Goal: Task Accomplishment & Management: Complete application form

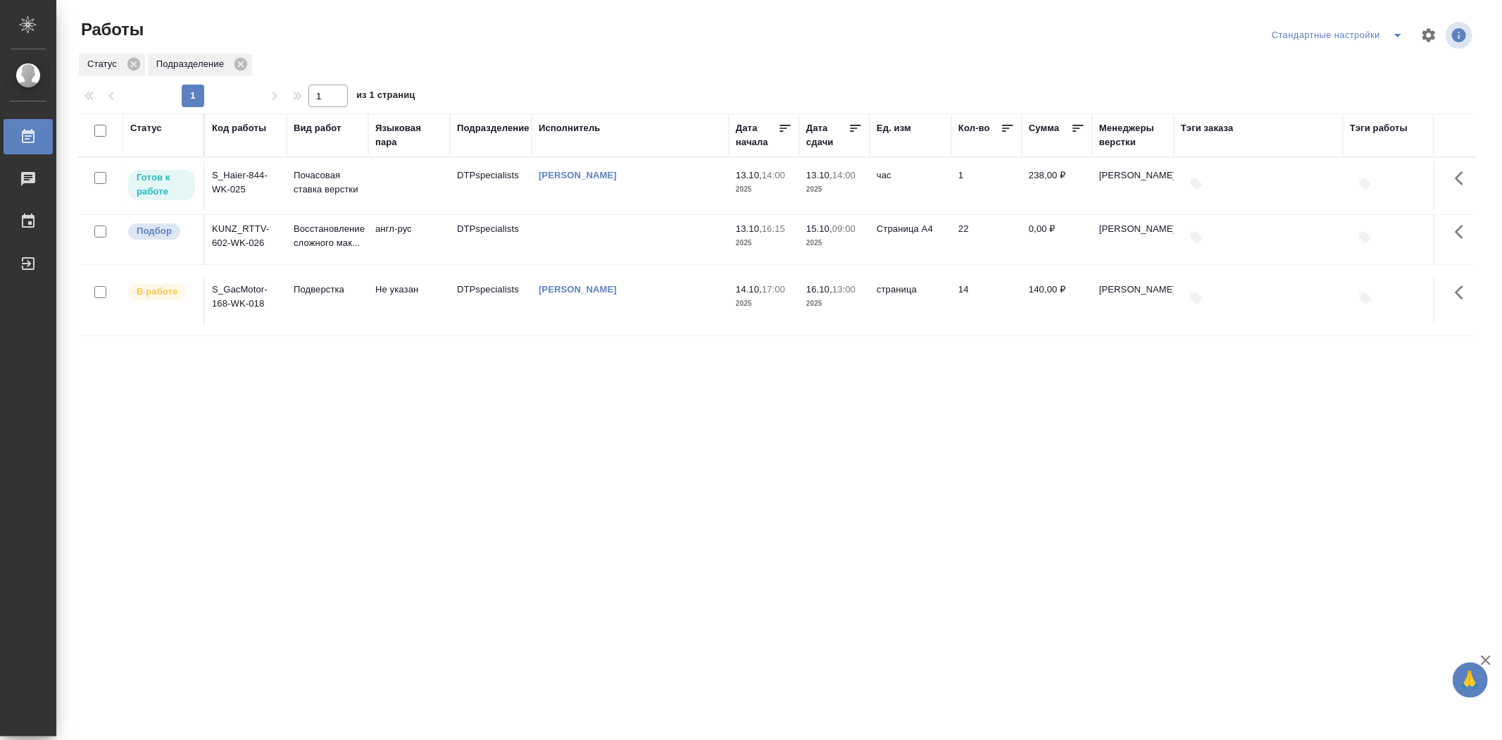
click at [238, 234] on td "KUNZ_RTTV-602-WK-026" at bounding box center [246, 239] width 82 height 49
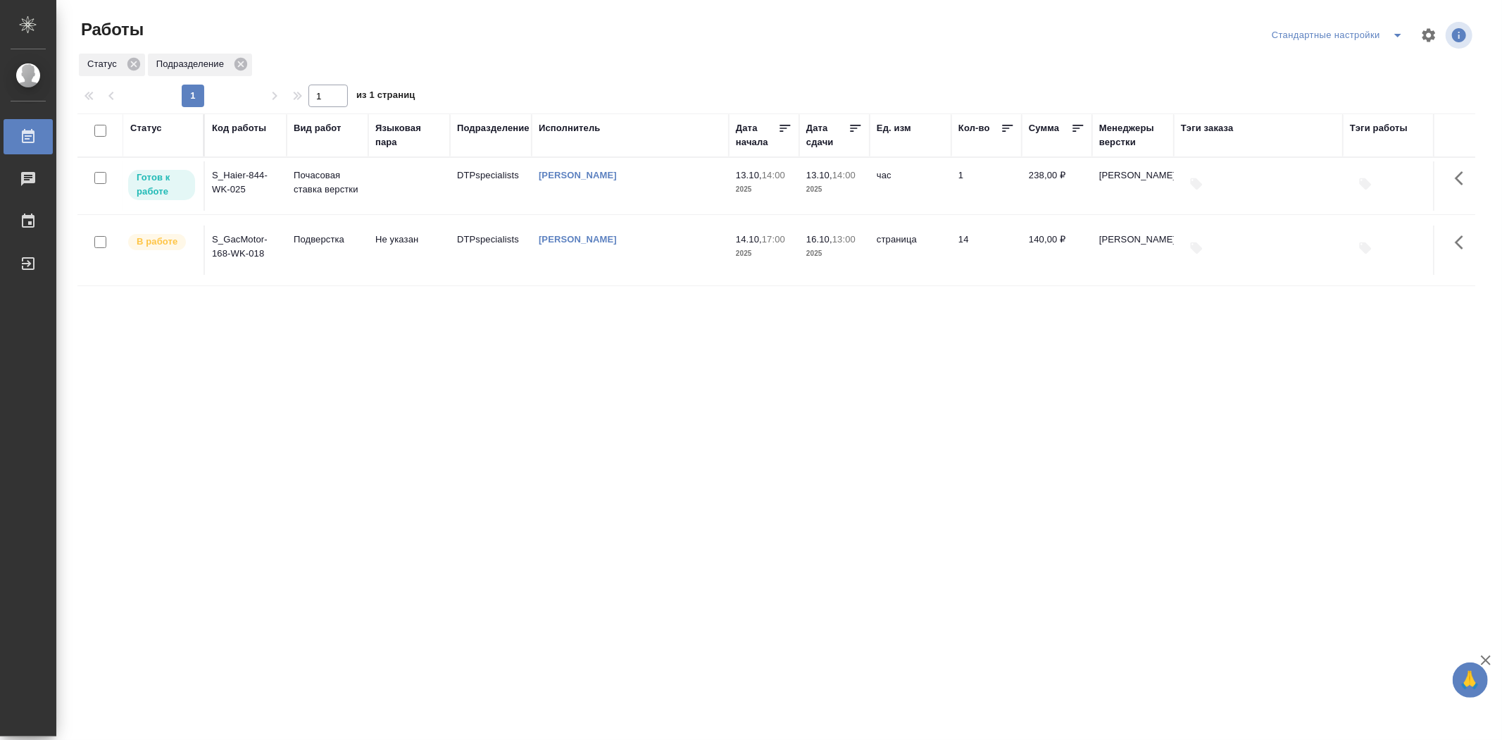
click at [247, 185] on td "S_Haier-844-WK-025" at bounding box center [246, 185] width 82 height 49
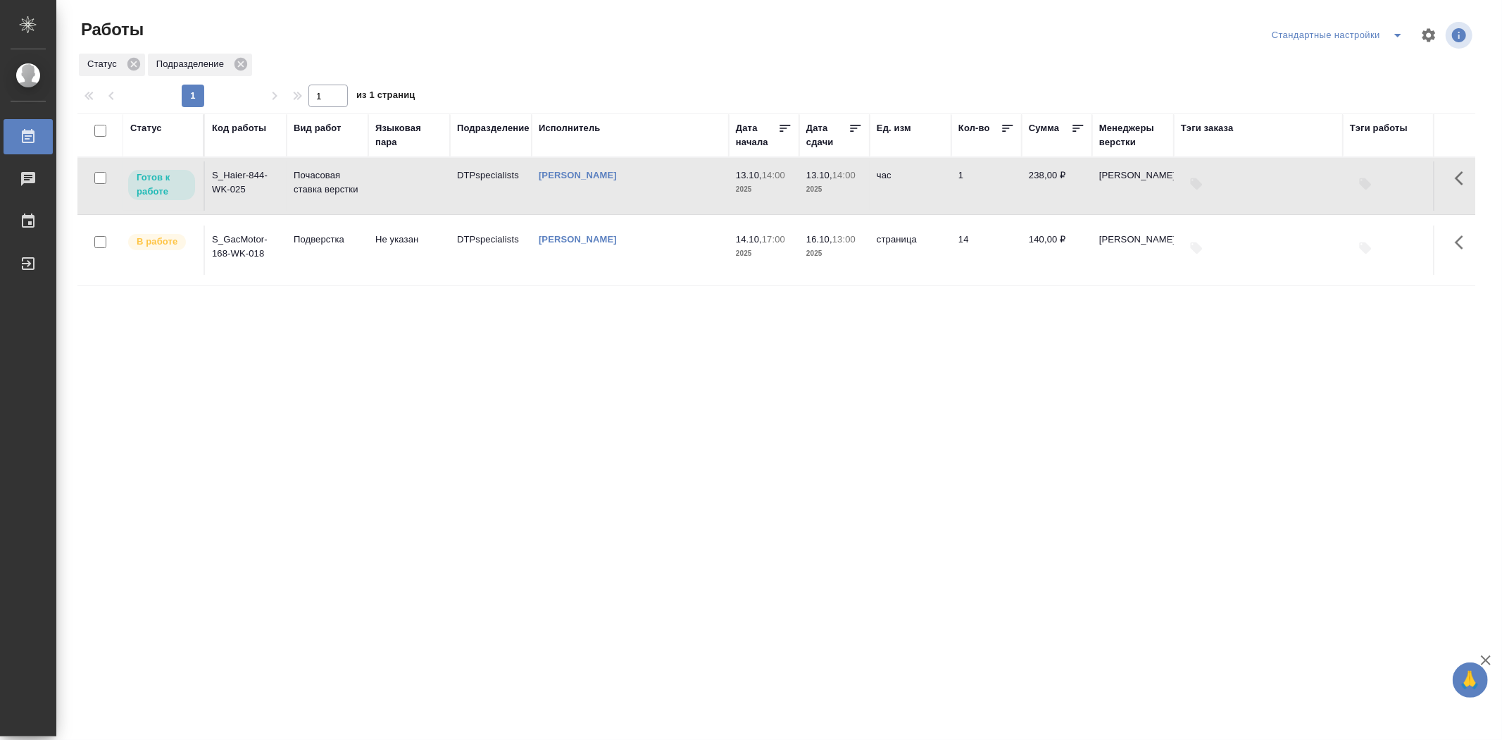
click at [247, 185] on td "S_Haier-844-WK-025" at bounding box center [246, 185] width 82 height 49
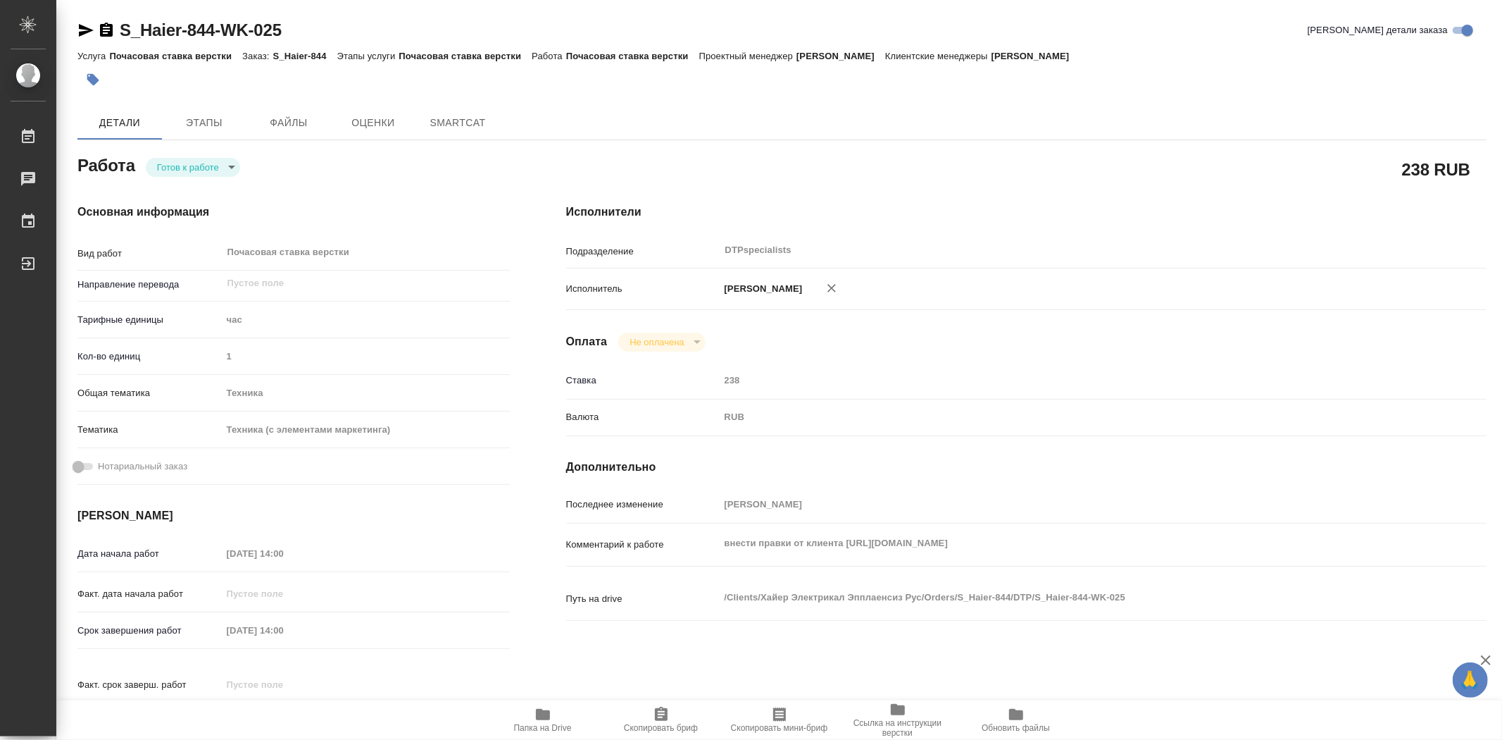
type textarea "x"
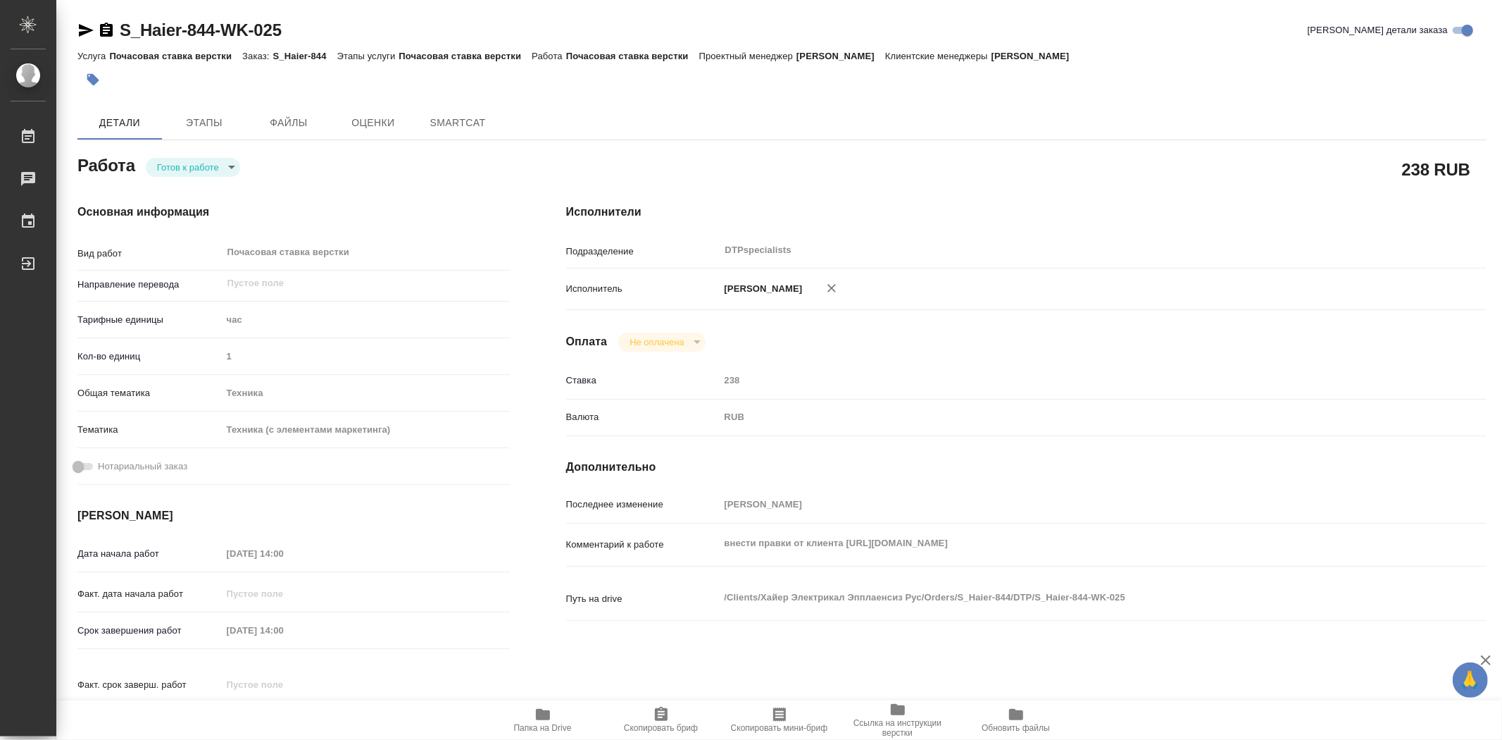
type textarea "x"
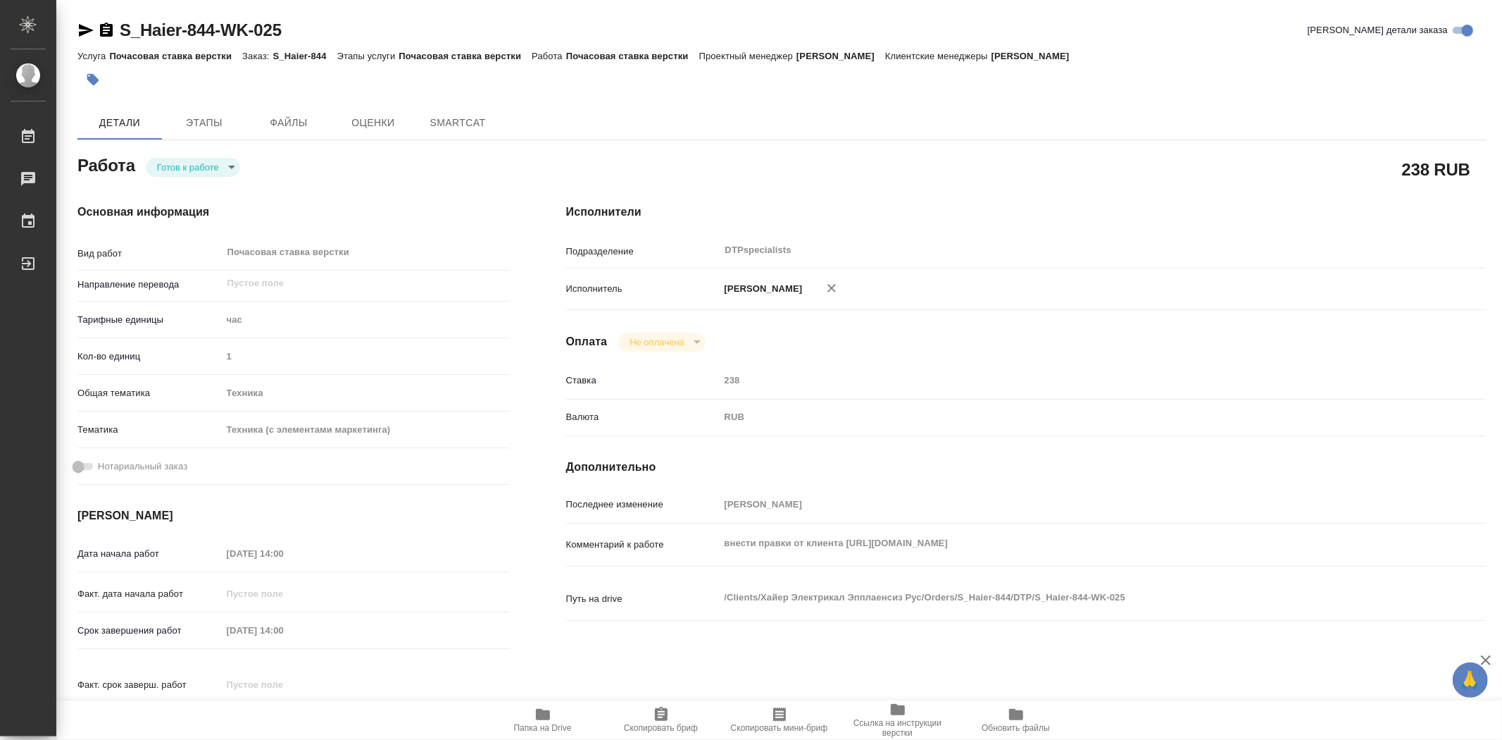
type textarea "x"
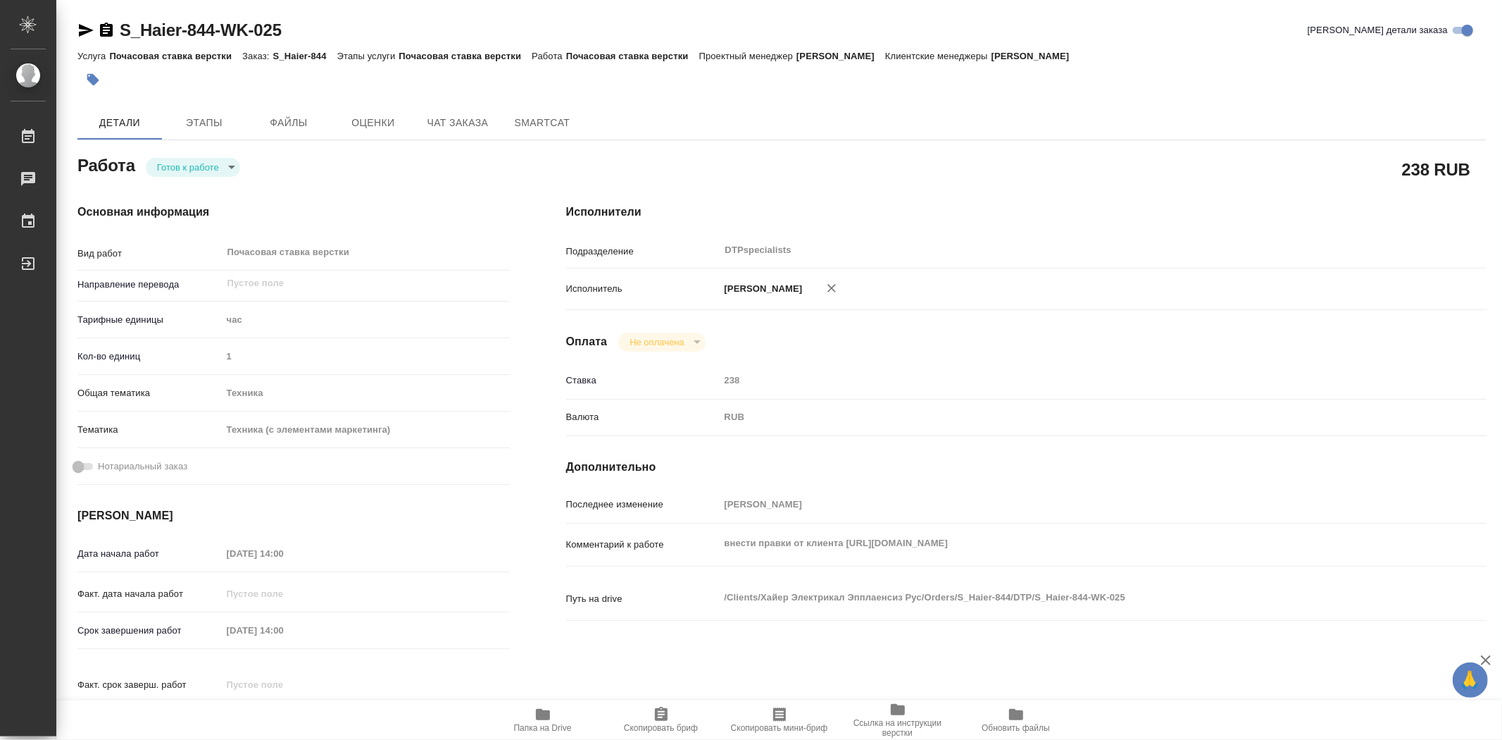
scroll to position [78, 0]
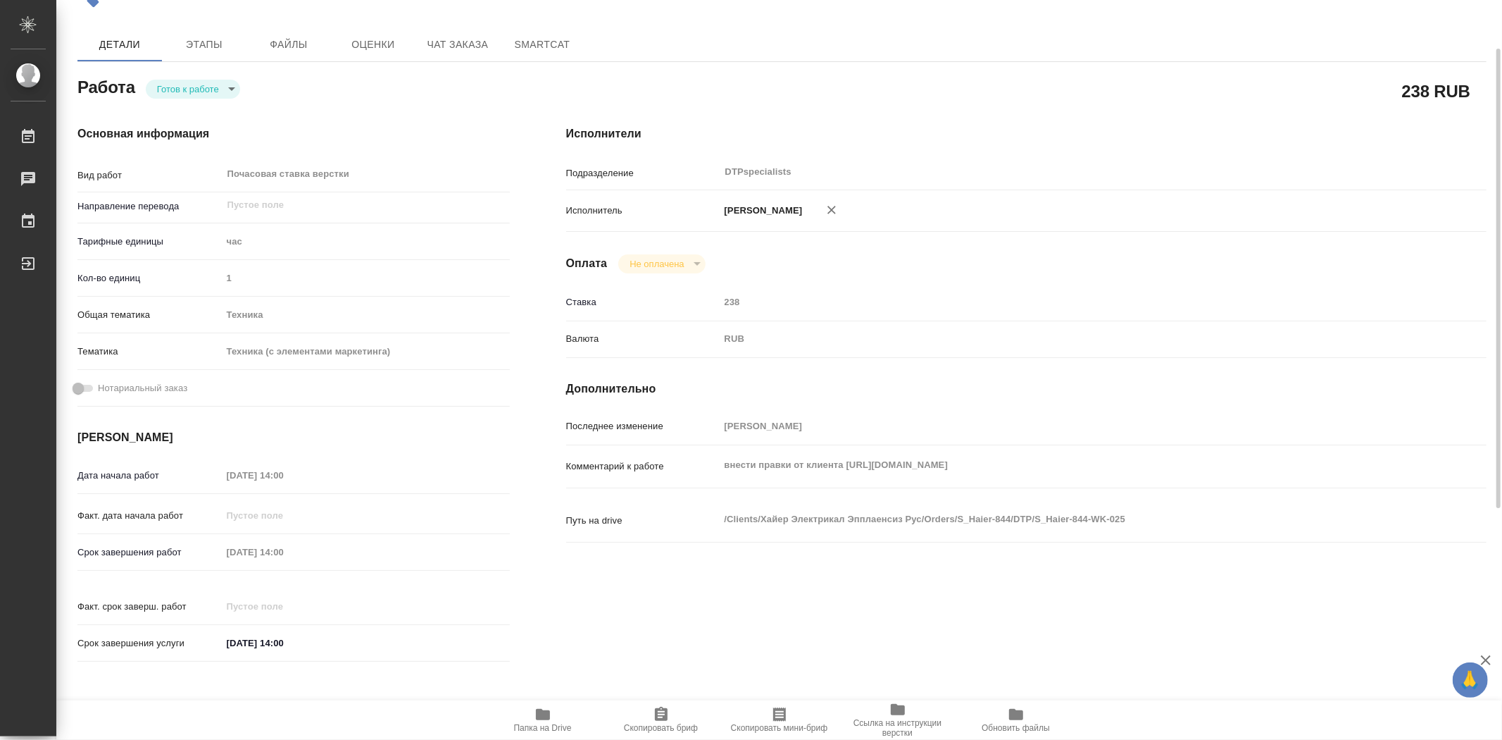
type textarea "x"
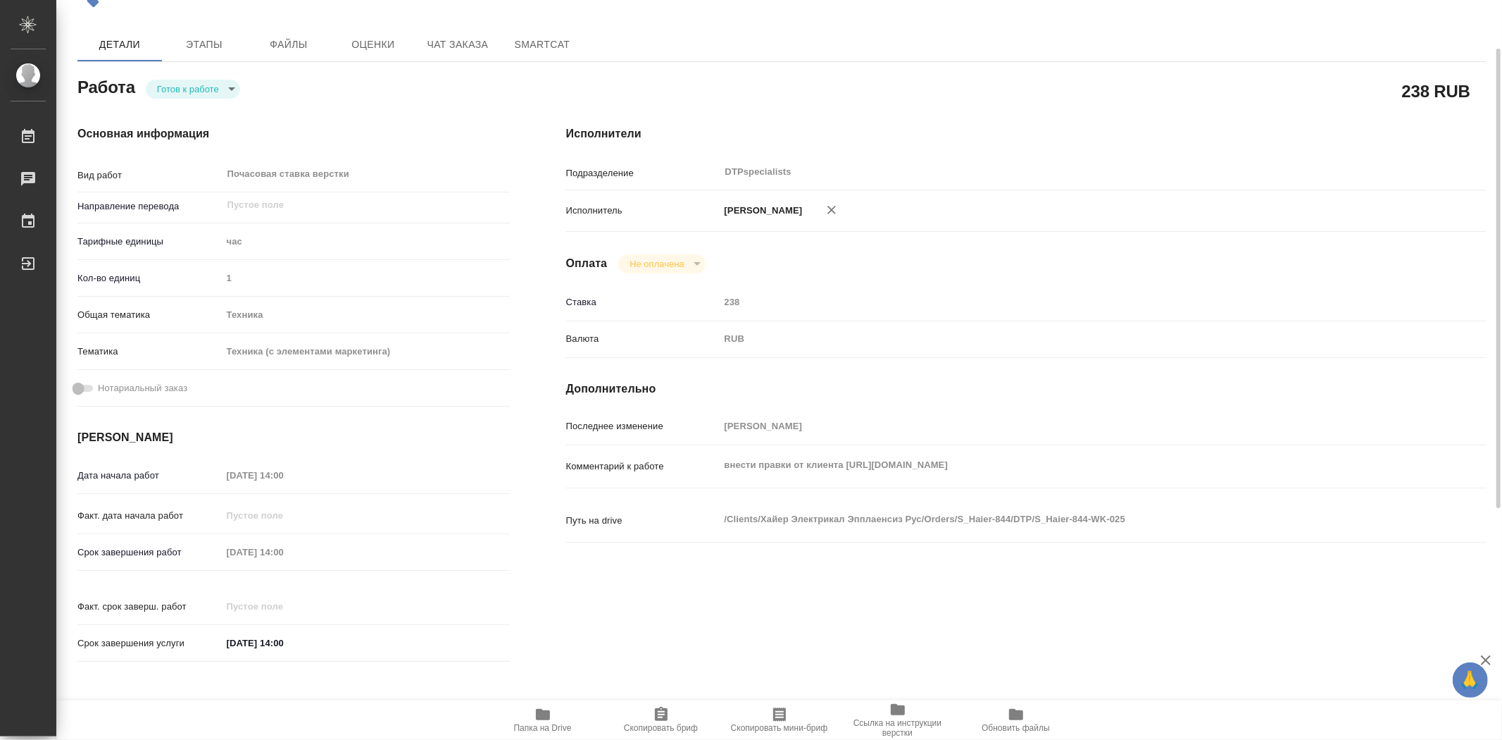
click at [540, 730] on span "Папка на Drive" at bounding box center [543, 728] width 58 height 10
type textarea "x"
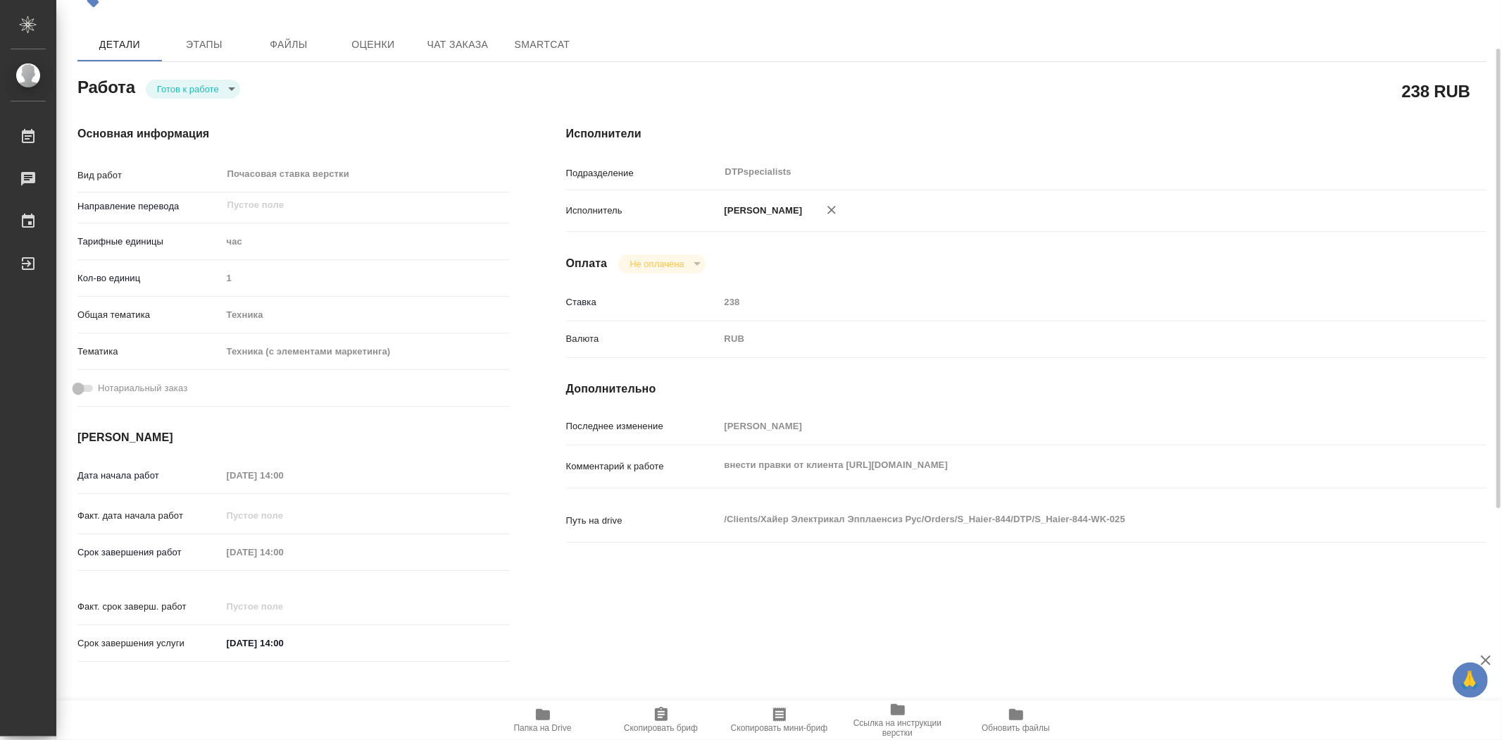
type textarea "x"
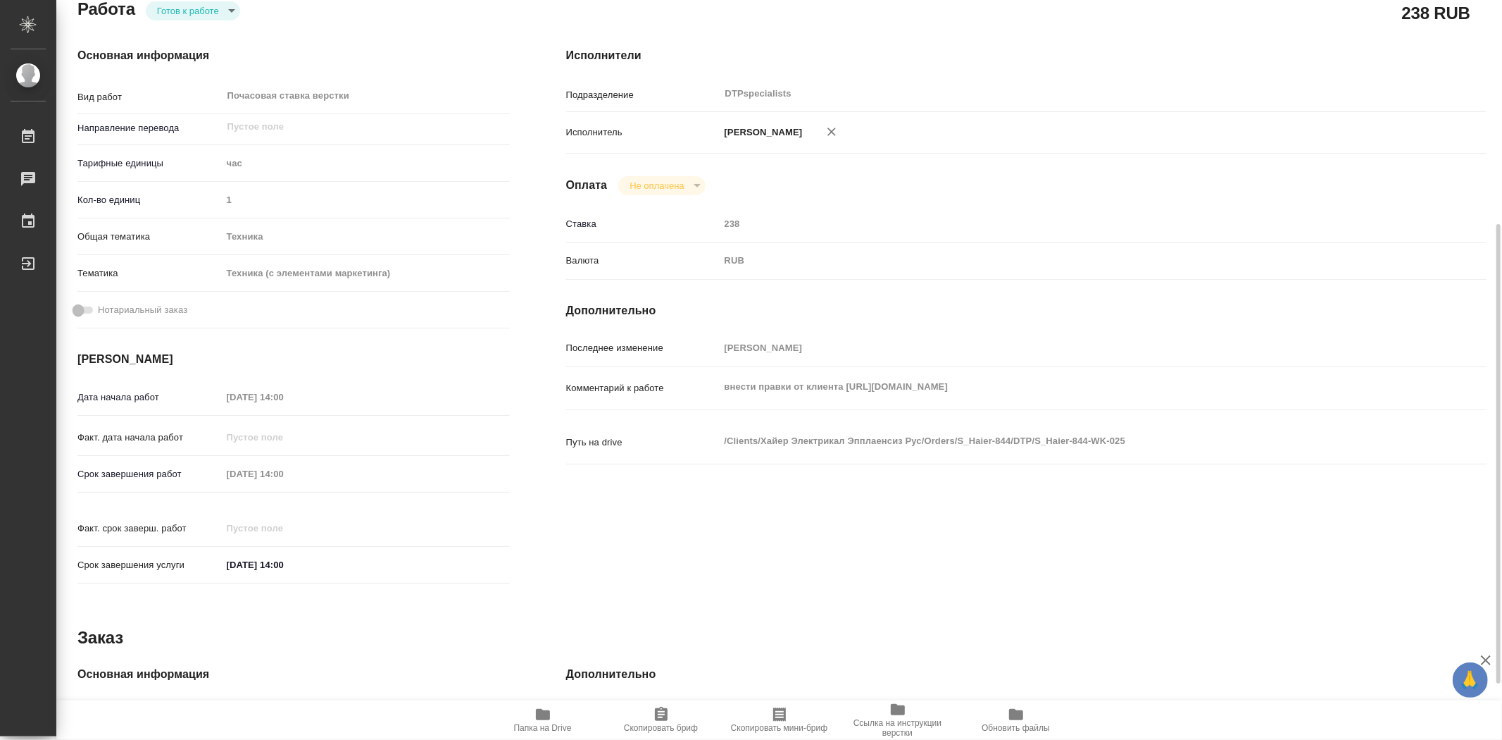
scroll to position [313, 0]
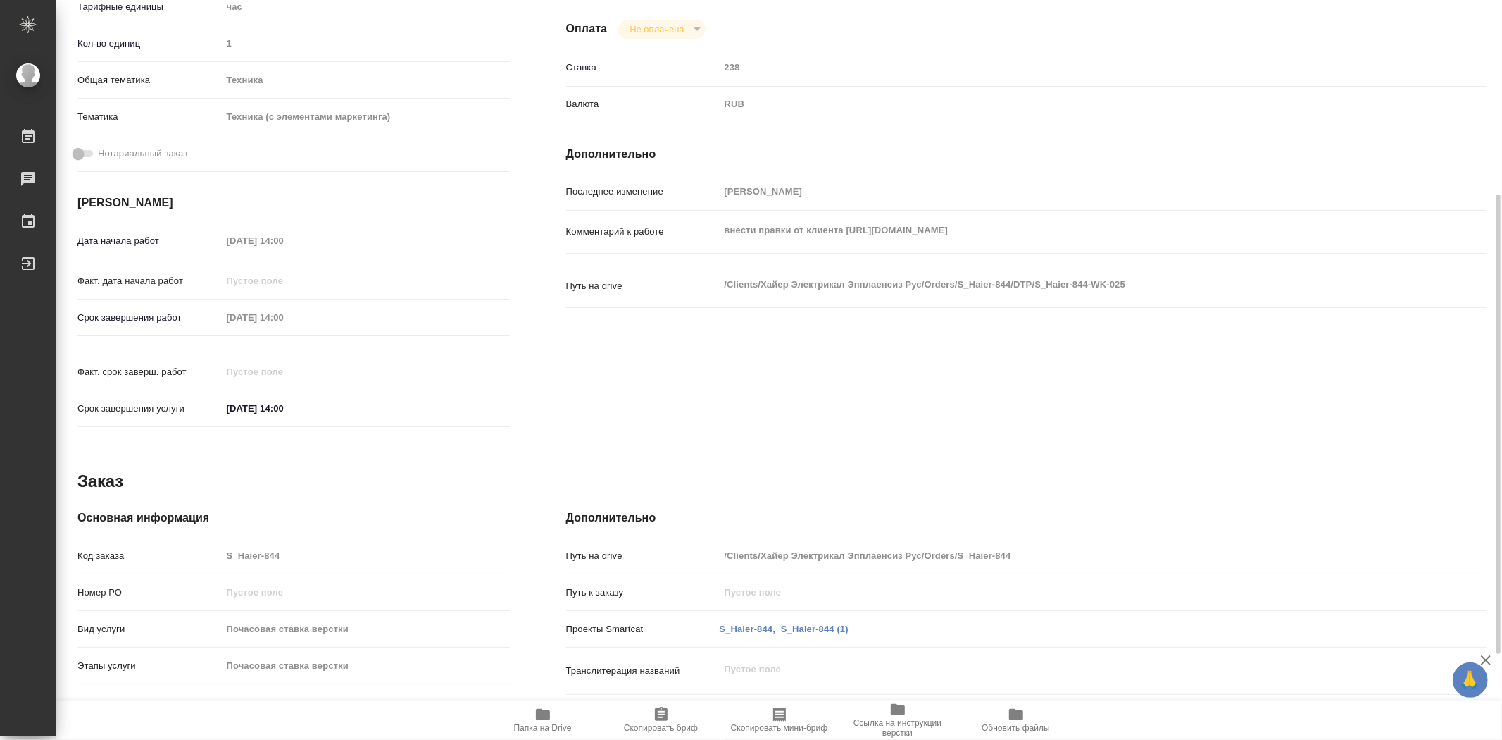
click at [540, 726] on span "Папка на Drive" at bounding box center [543, 728] width 58 height 10
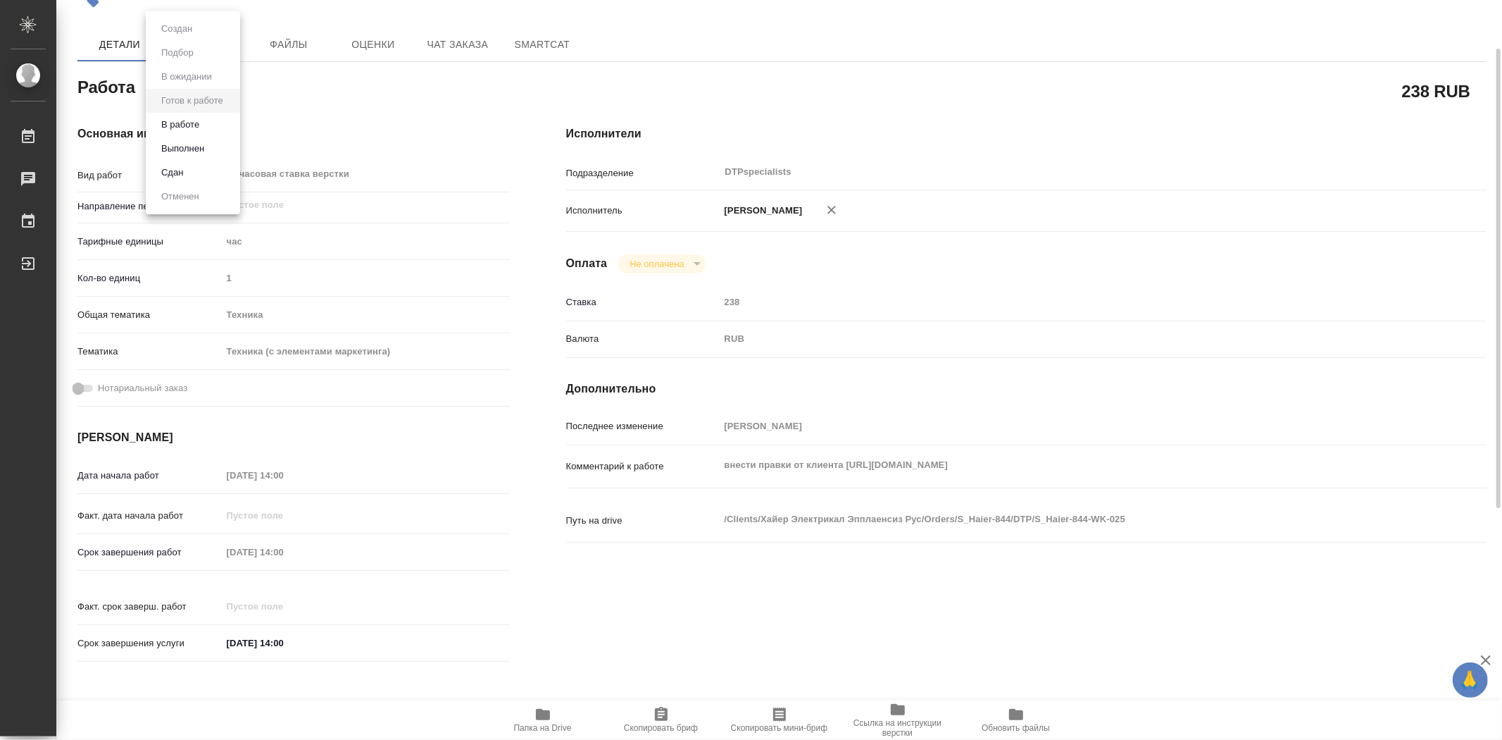
click at [230, 89] on body "🙏 .cls-1 fill:#fff; AWATERA Trufanov Vladimir Работы 0 Чаты График Выйти S_Haie…" at bounding box center [751, 370] width 1502 height 740
click at [202, 152] on button "Выполнен" at bounding box center [182, 148] width 51 height 15
type textarea "x"
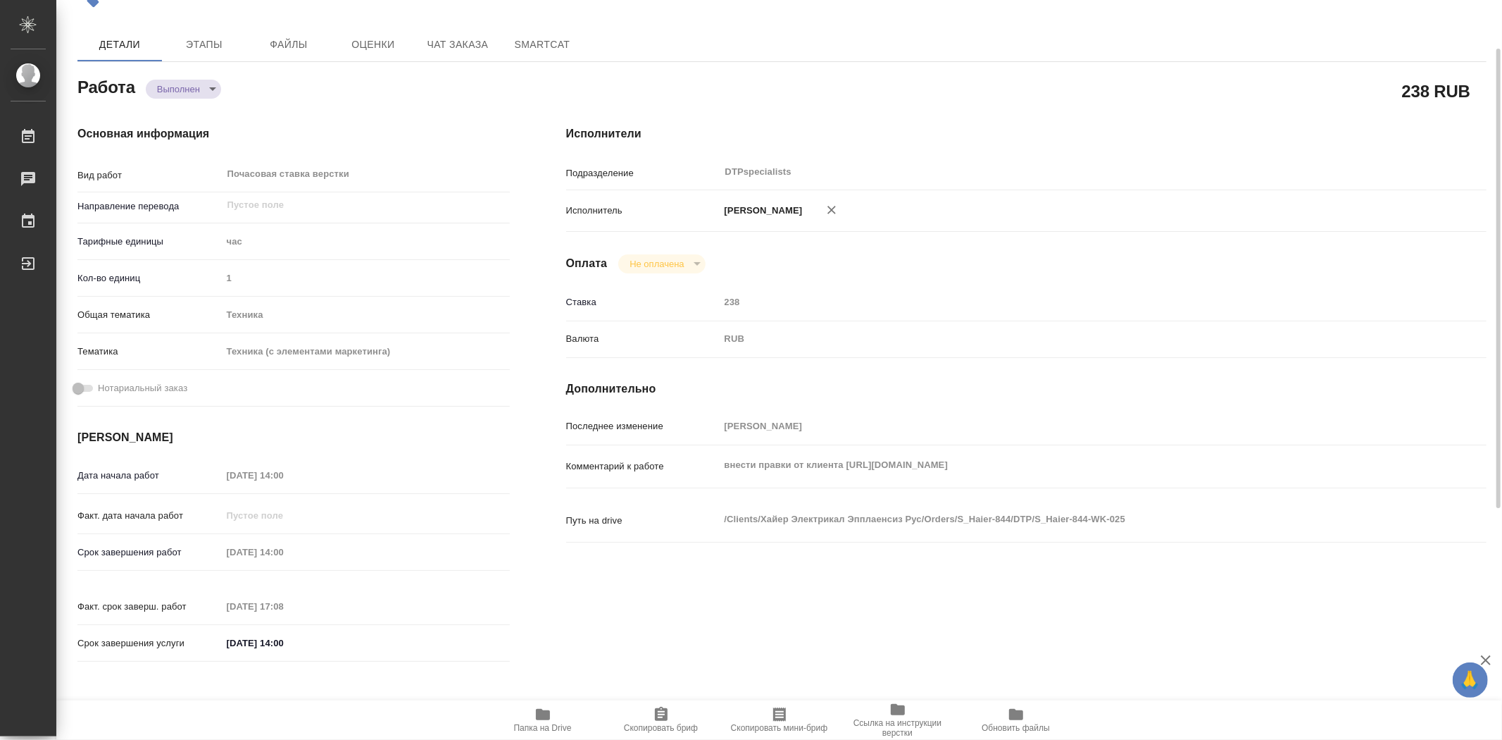
type textarea "x"
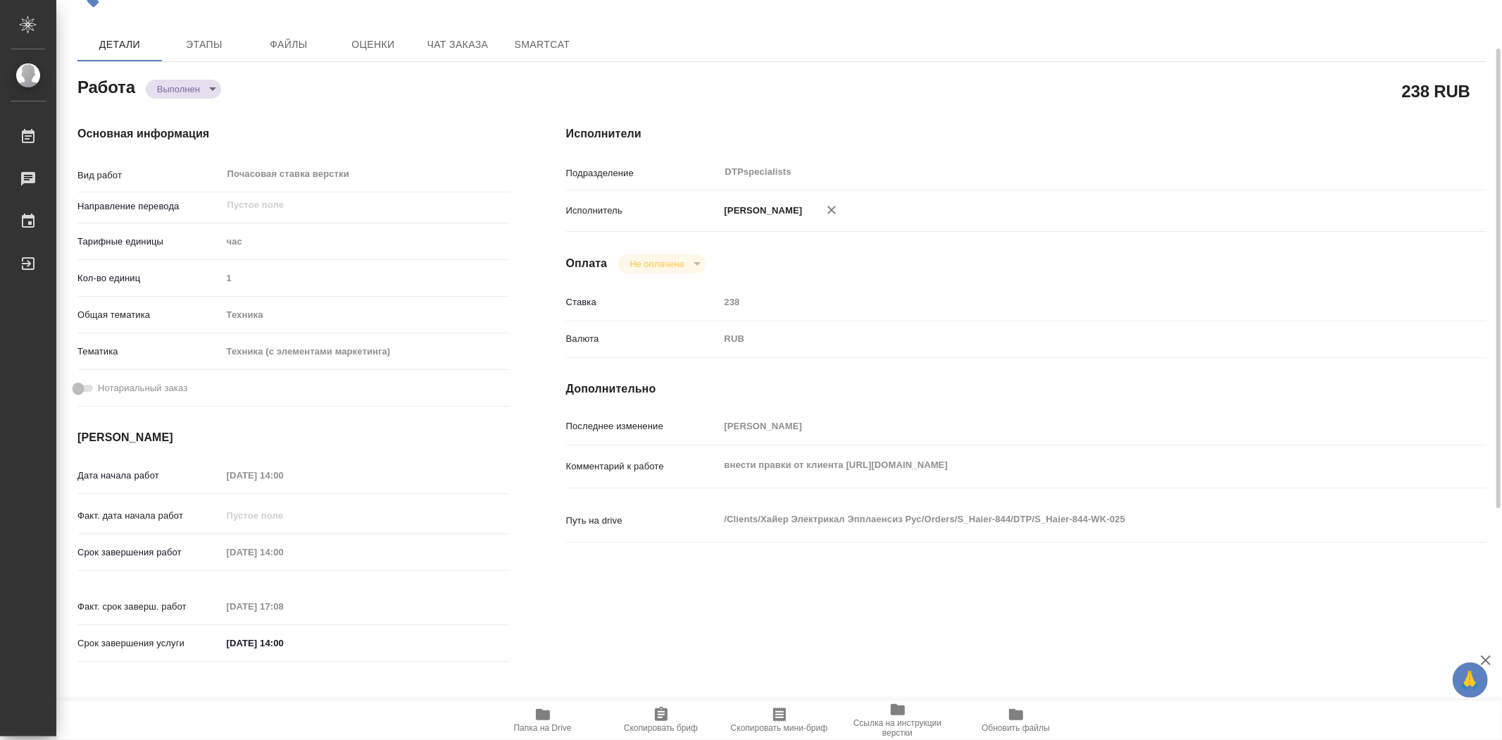
type textarea "x"
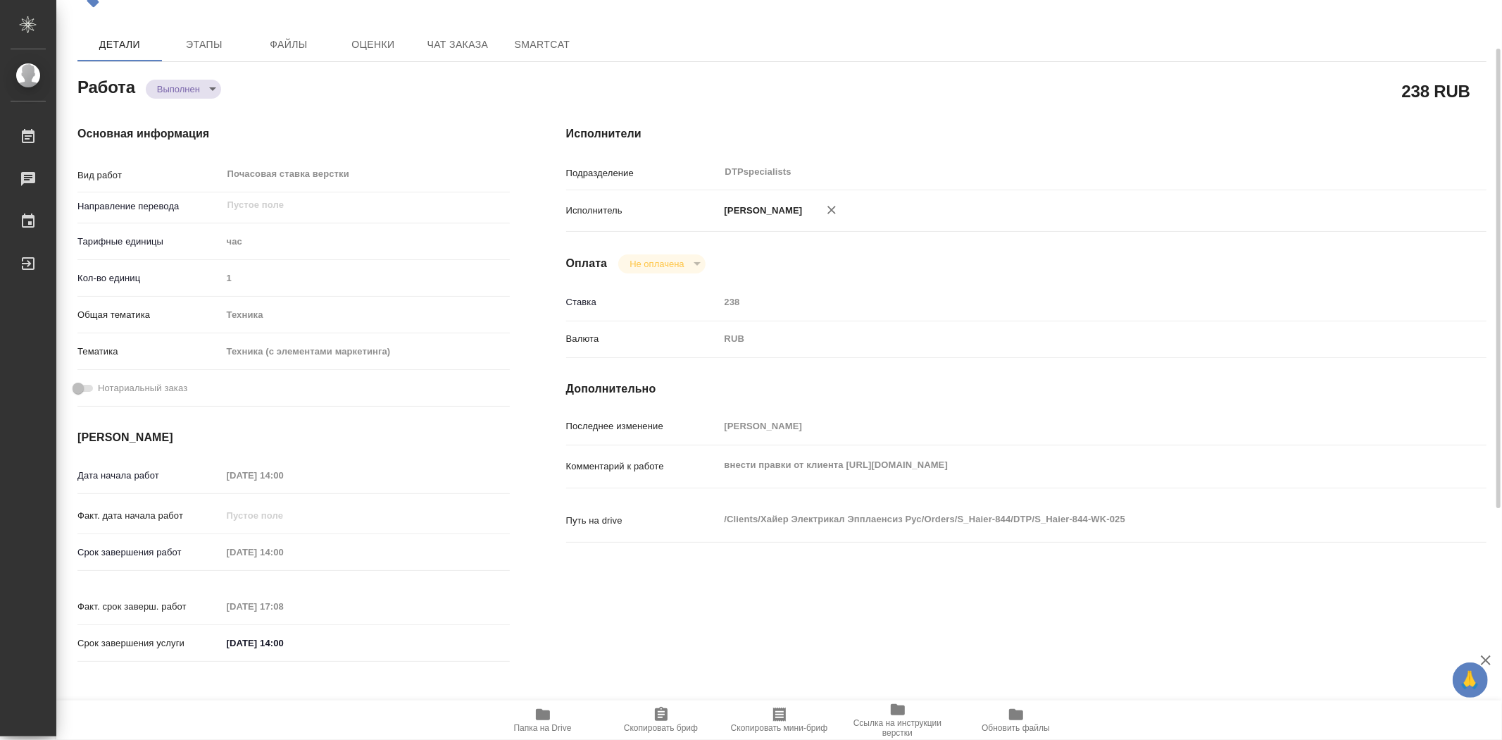
type textarea "x"
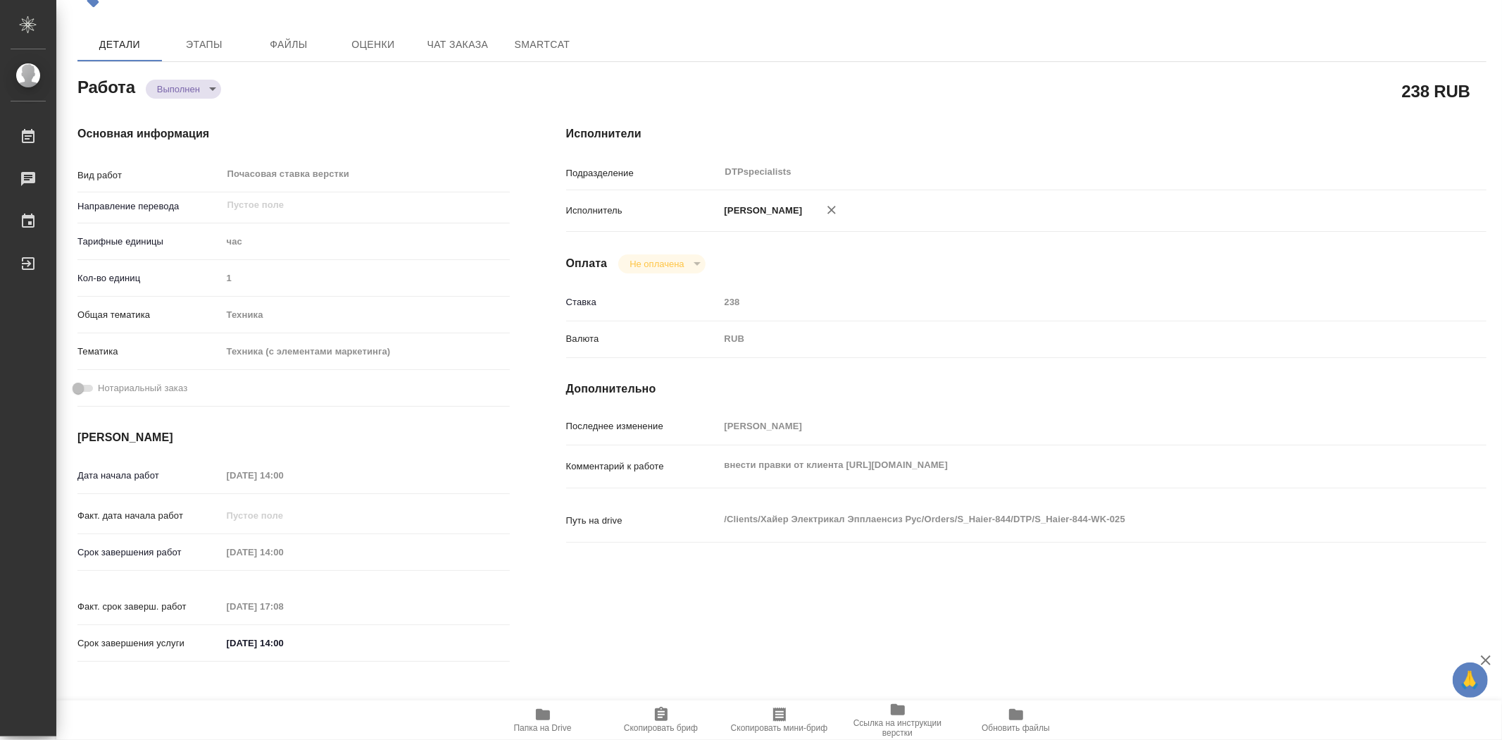
type textarea "x"
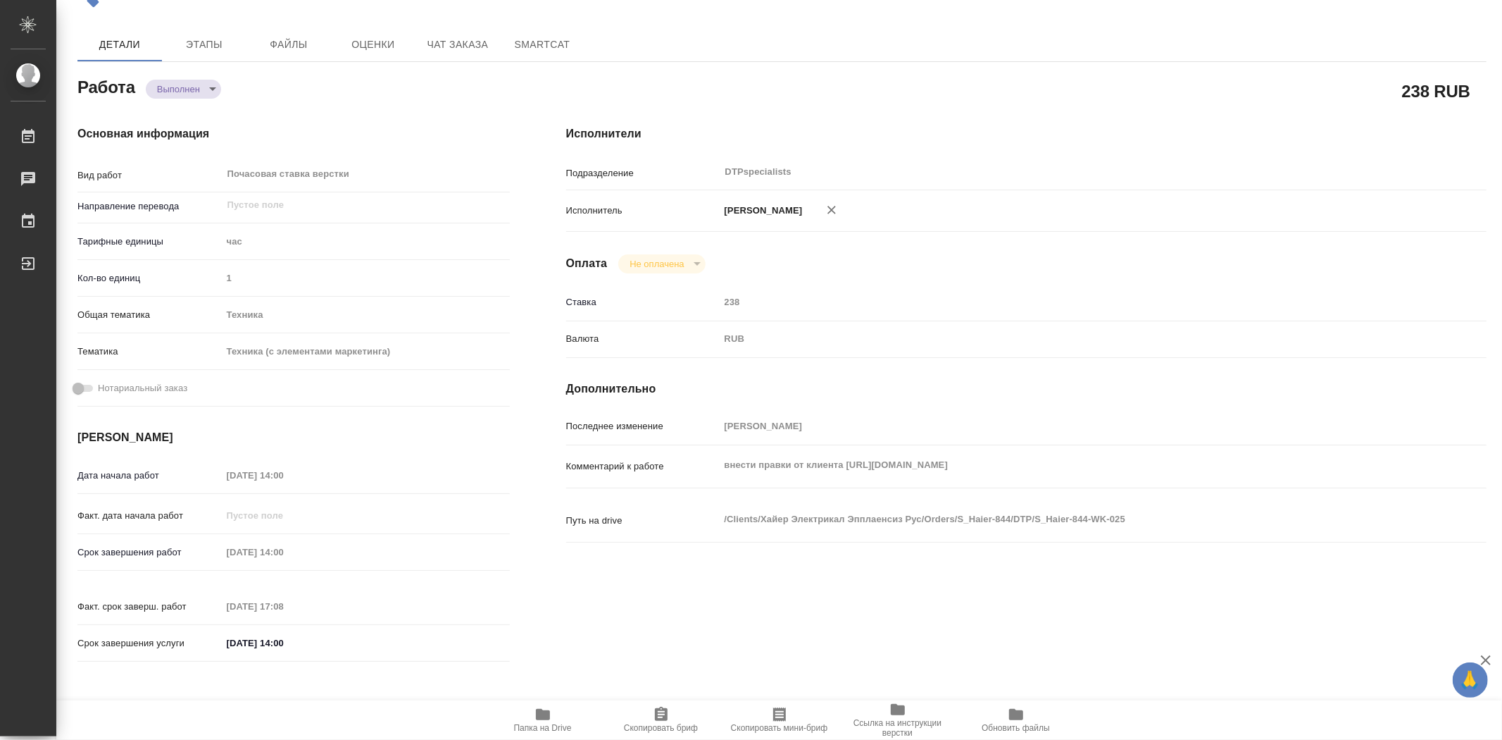
type textarea "x"
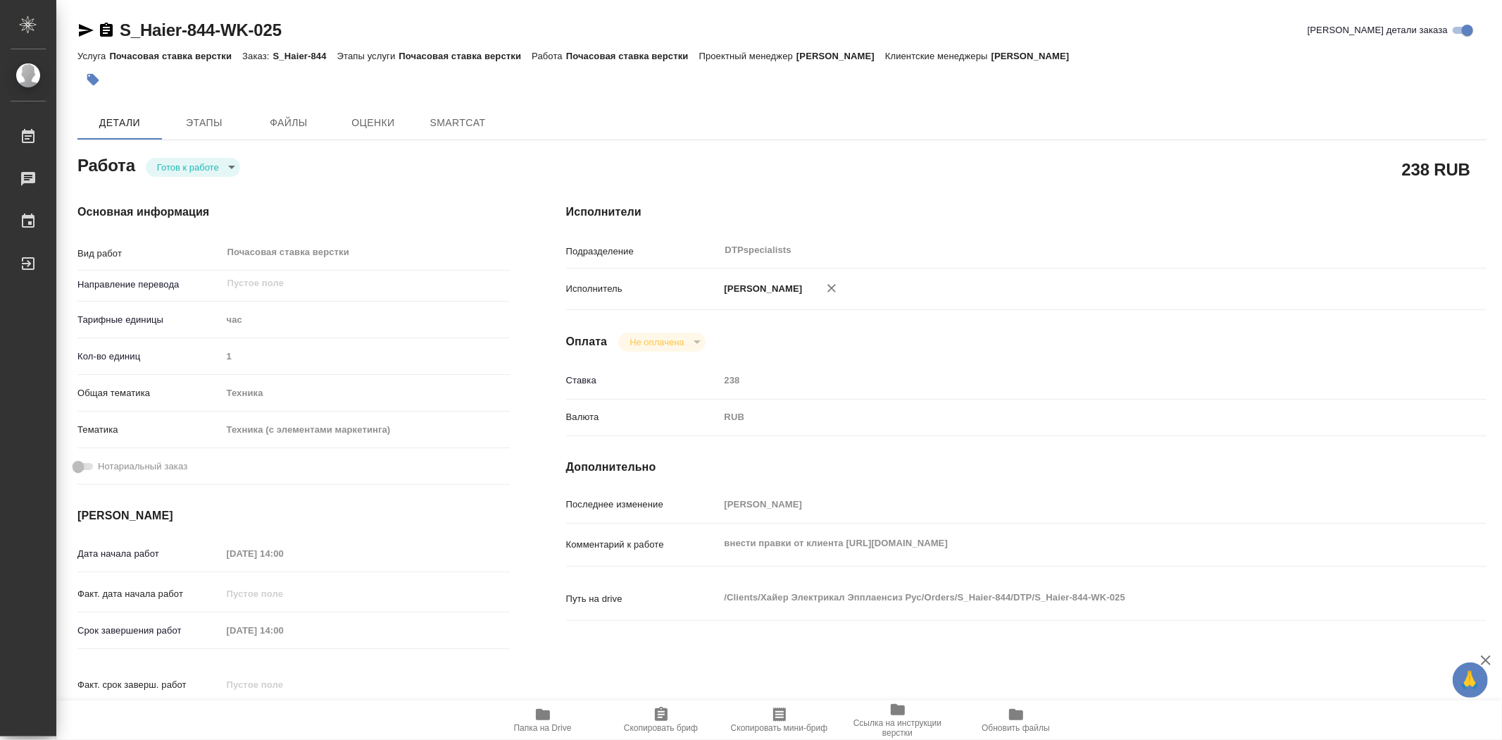
type textarea "x"
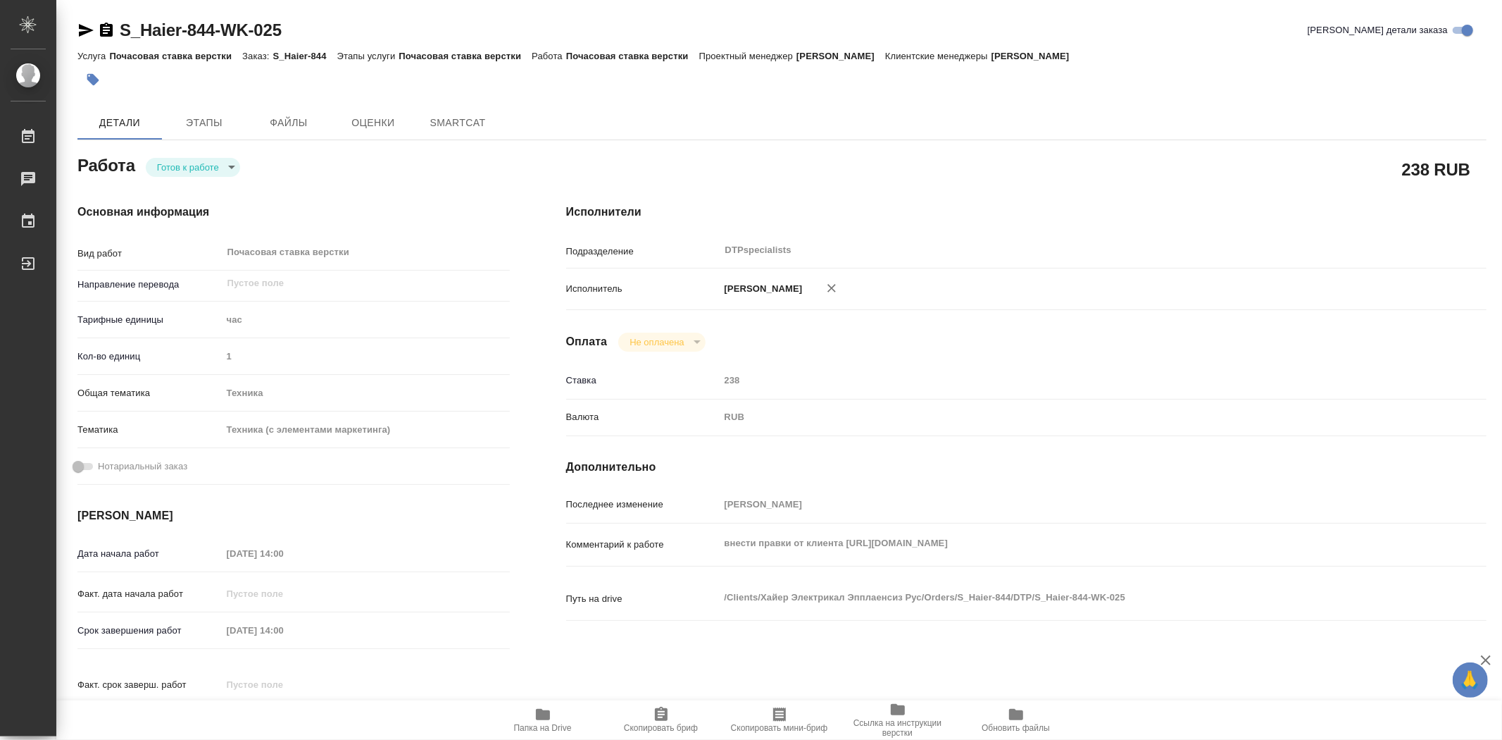
type textarea "x"
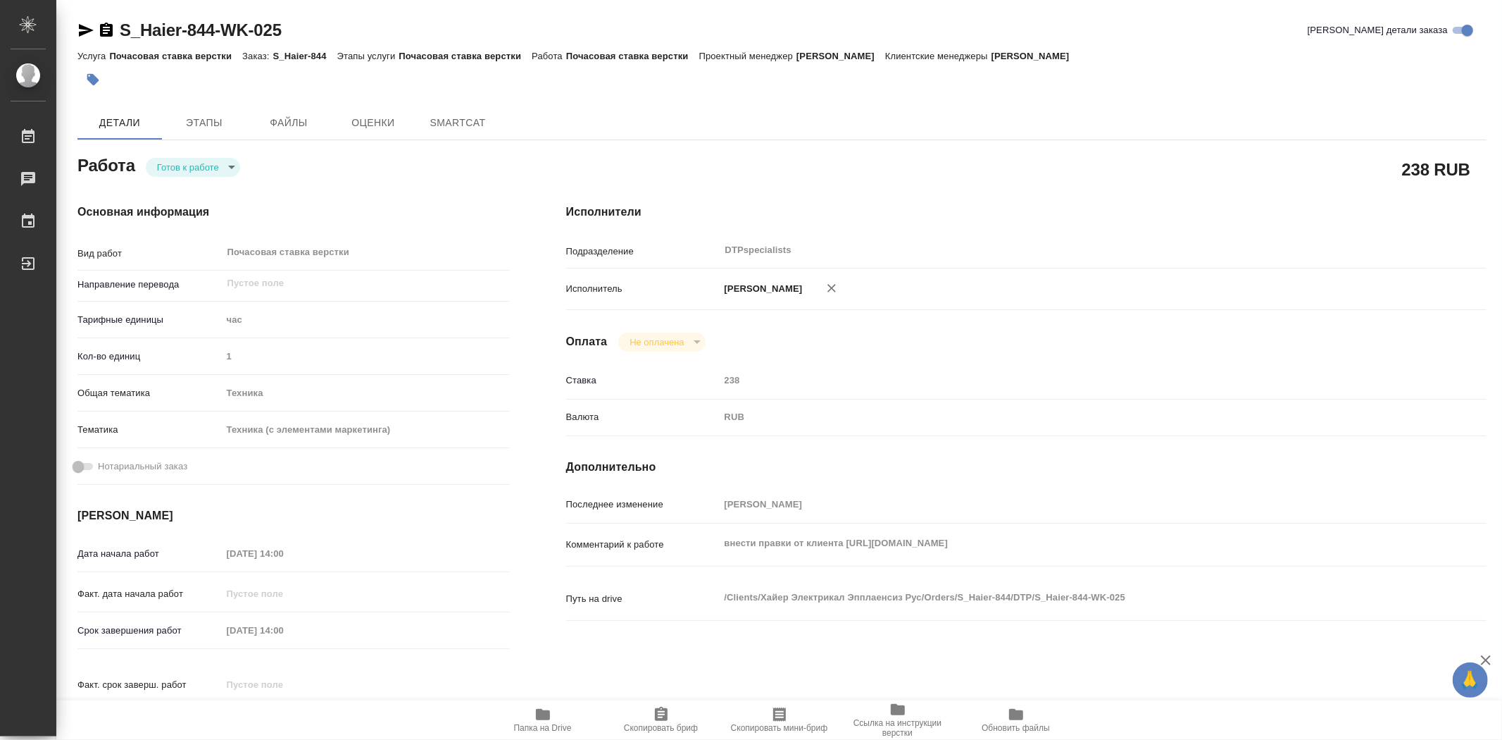
type textarea "x"
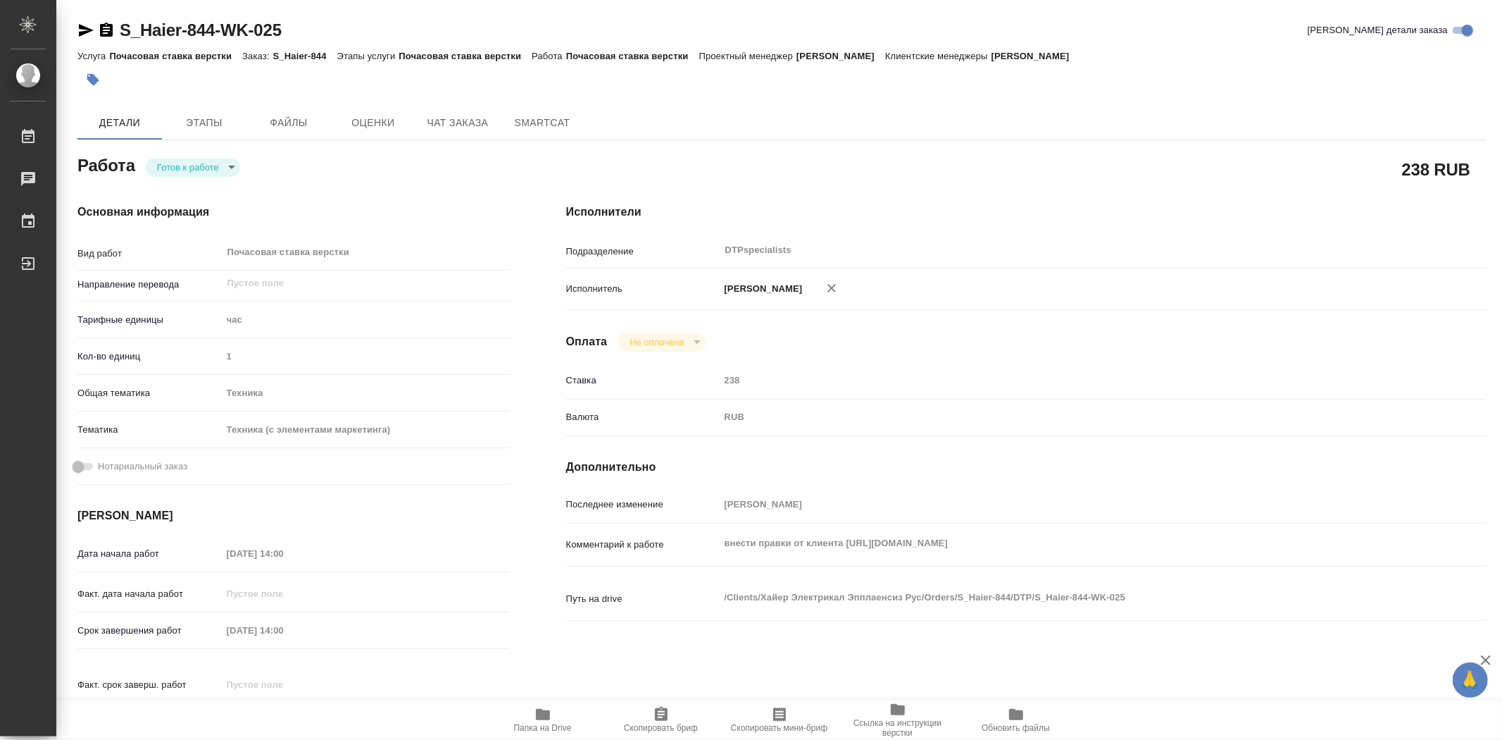
click at [545, 717] on icon "button" at bounding box center [543, 714] width 14 height 11
type textarea "x"
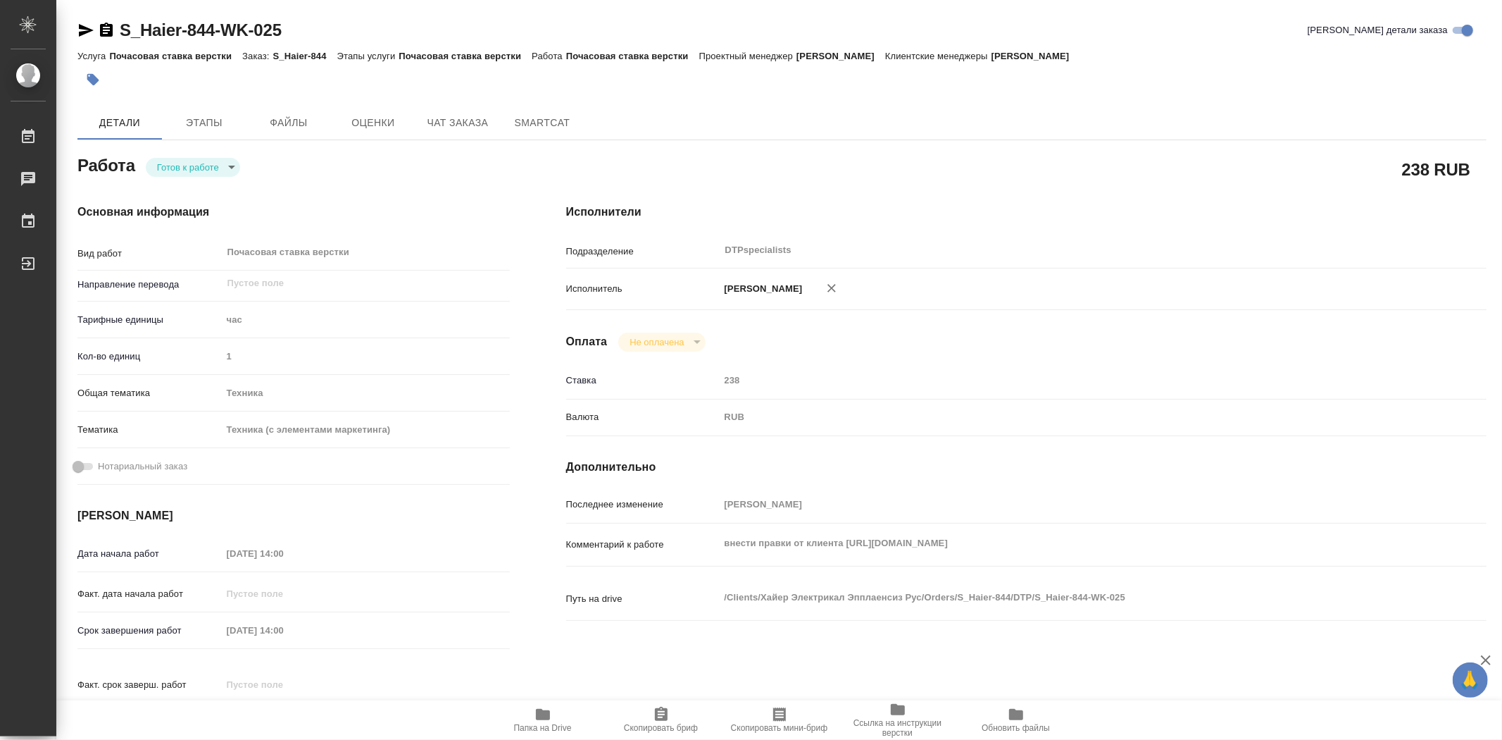
type textarea "x"
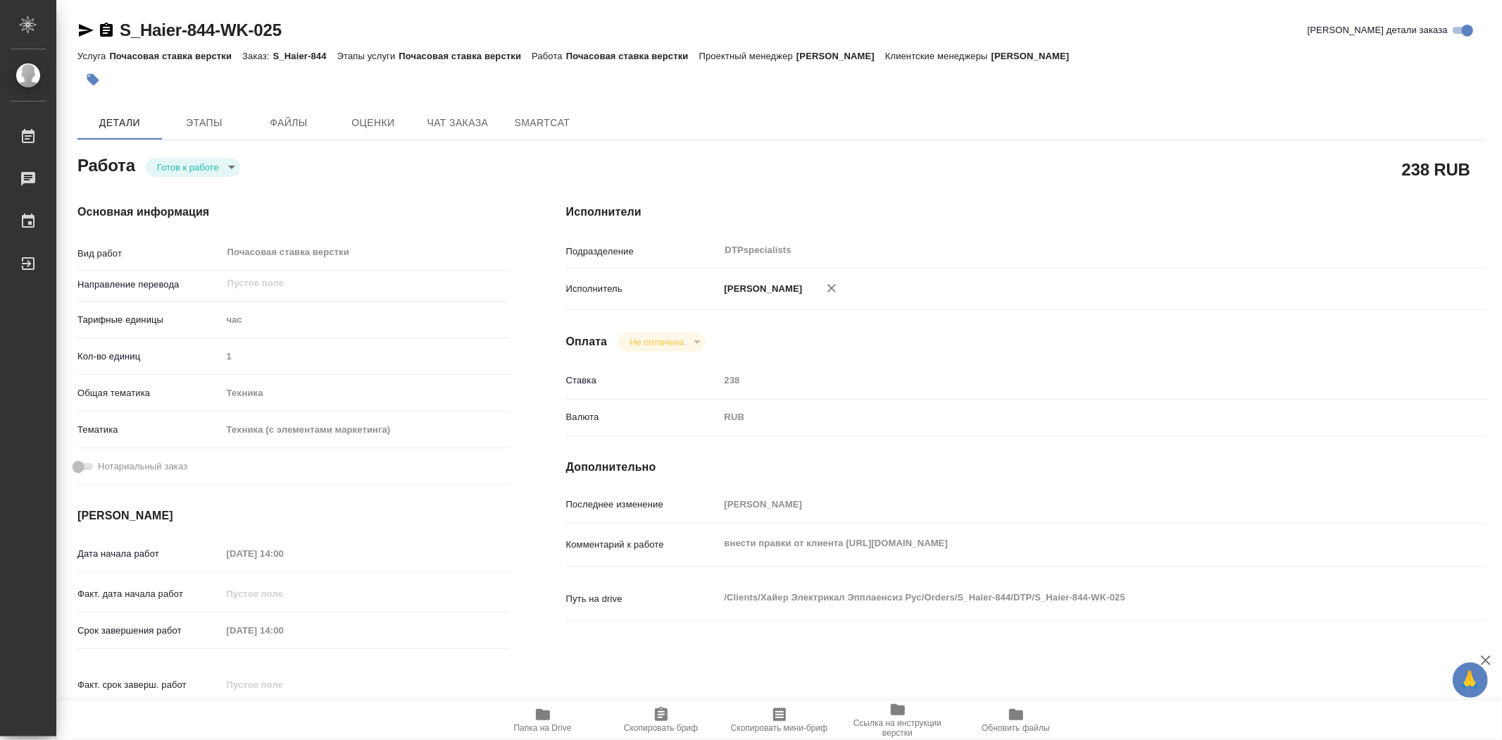
type textarea "x"
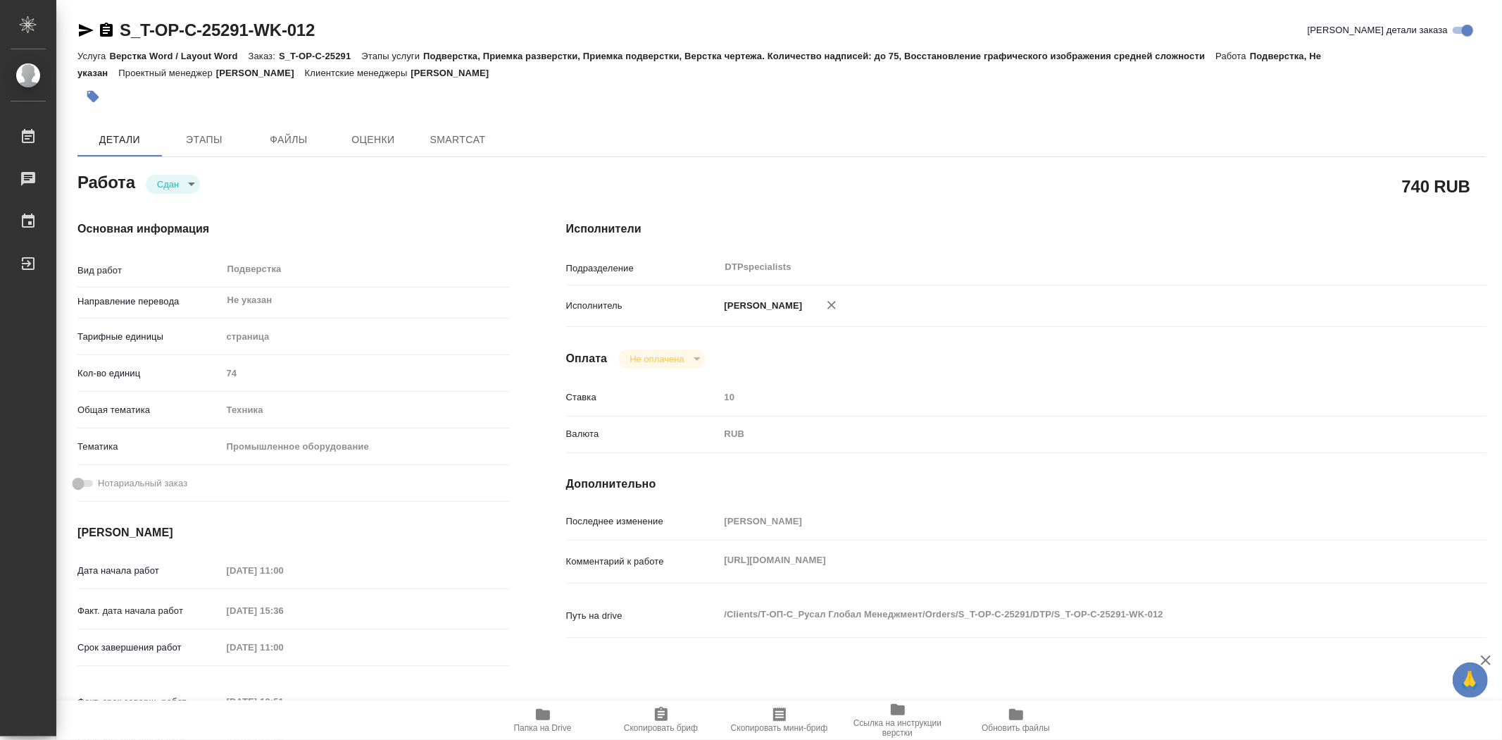
type textarea "x"
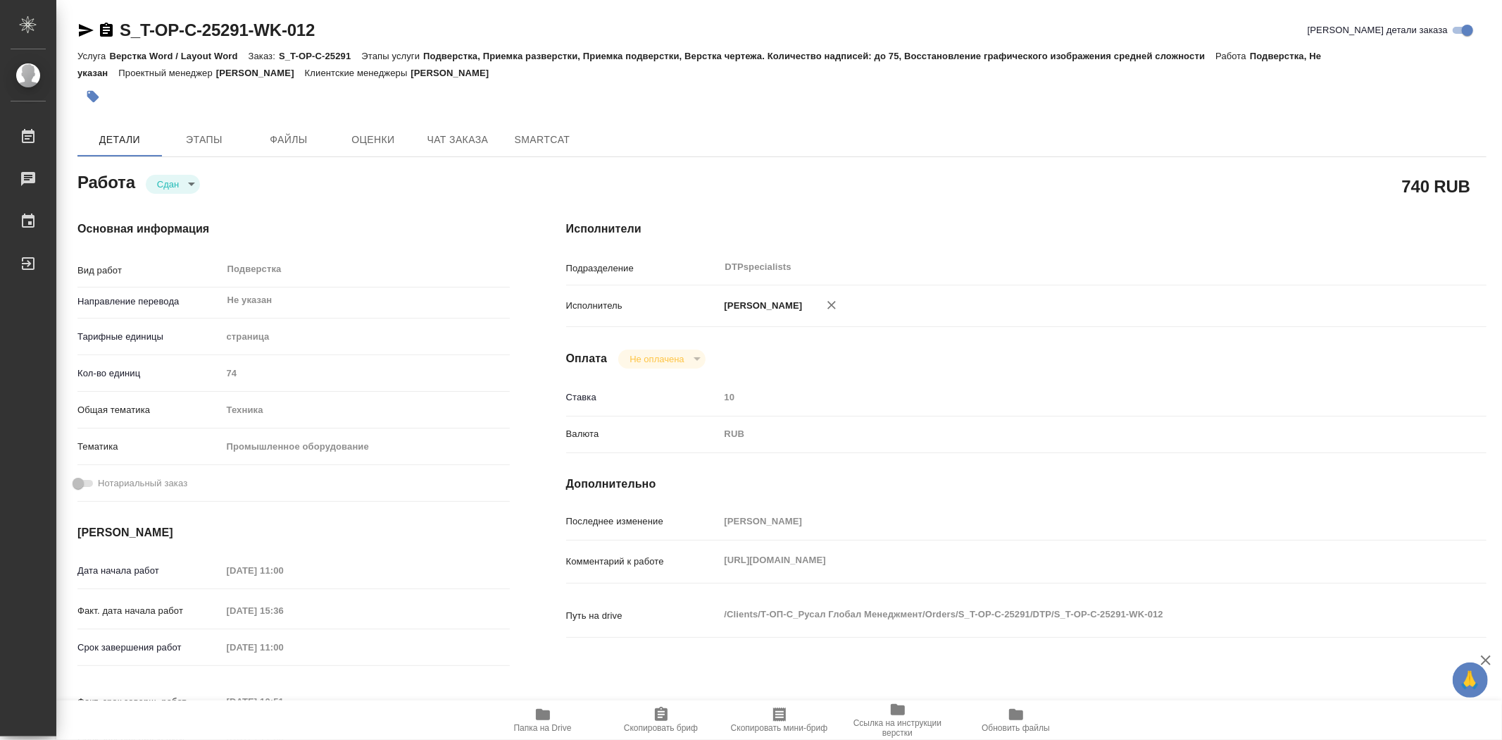
type textarea "x"
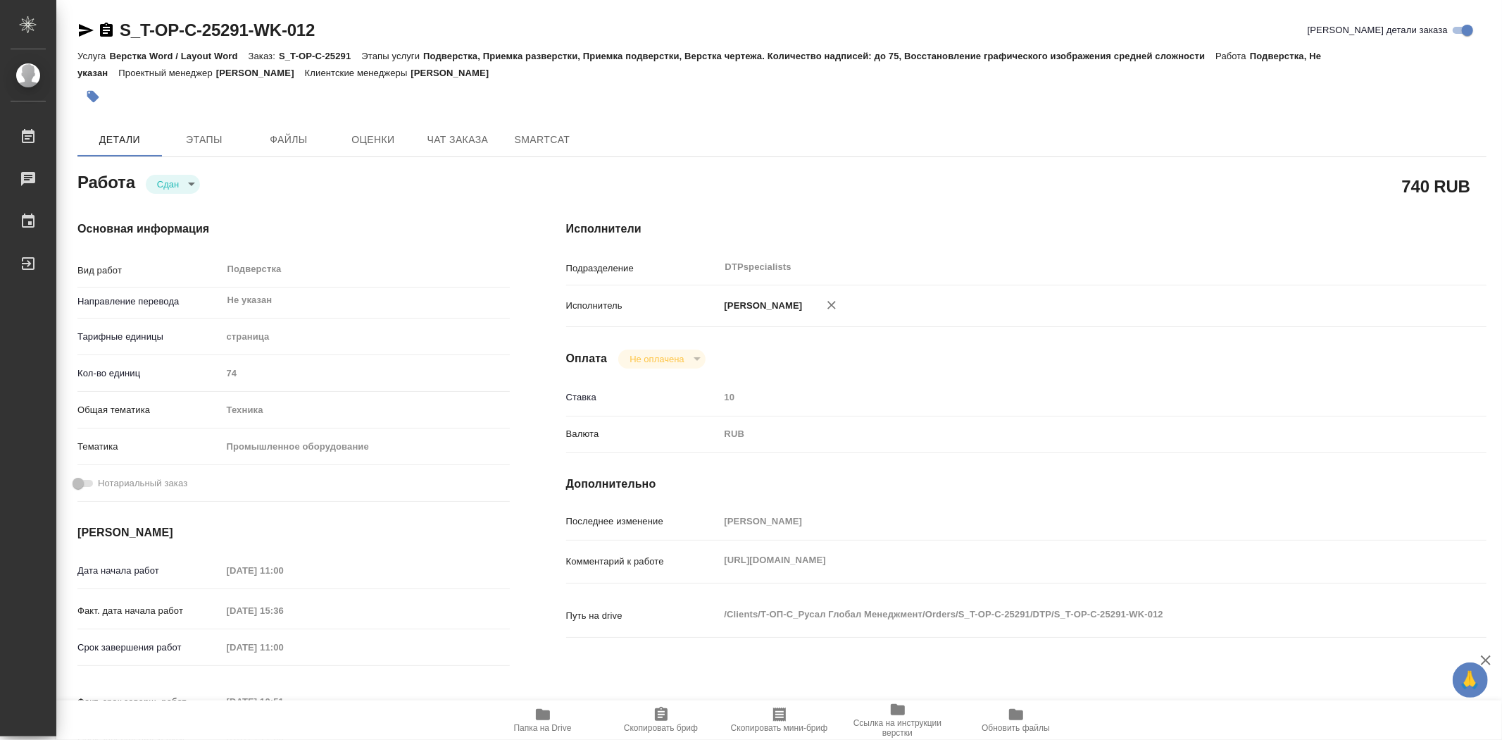
type textarea "x"
